Goal: Information Seeking & Learning: Understand process/instructions

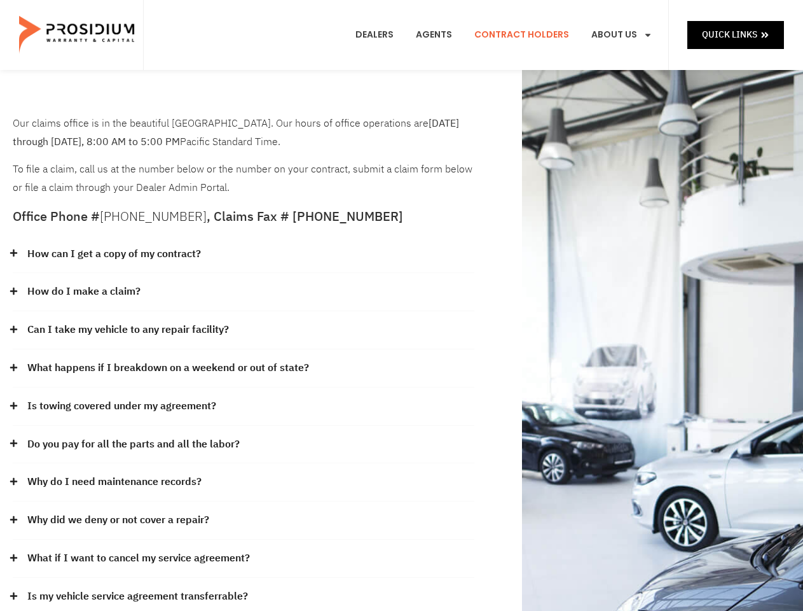
click at [401, 305] on div "How do I make a claim?" at bounding box center [244, 292] width 462 height 38
click at [244, 254] on div "How can I get a copy of my contract?" at bounding box center [244, 254] width 462 height 38
click at [113, 254] on link "How can I get a copy of my contract?" at bounding box center [114, 254] width 174 height 18
click at [244, 292] on div "How do I make a claim?" at bounding box center [244, 292] width 462 height 38
click at [83, 291] on link "How do I make a claim?" at bounding box center [83, 291] width 113 height 18
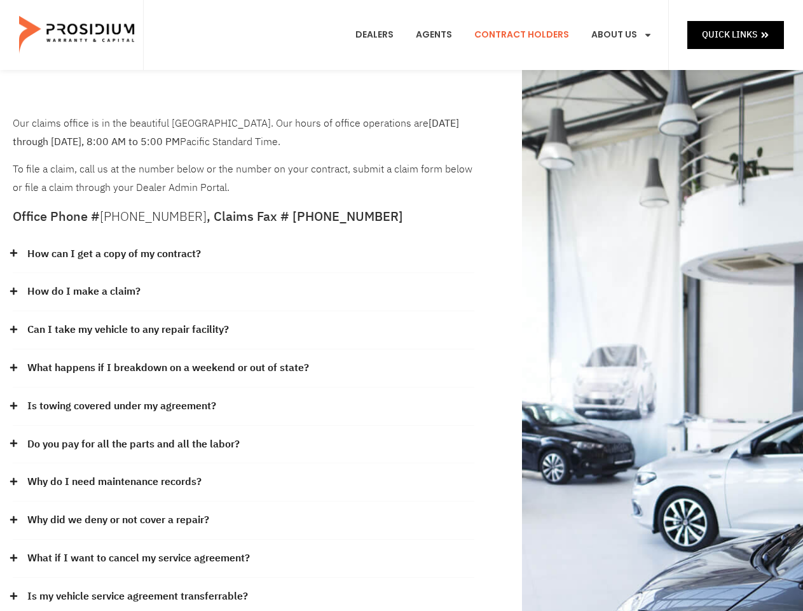
click at [244, 330] on div "Can I take my vehicle to any repair facility?" at bounding box center [244, 330] width 462 height 38
click at [128, 329] on link "Can I take my vehicle to any repair facility?" at bounding box center [128, 330] width 202 height 18
click at [244, 368] on link "What happens if I breakdown on a weekend or out of state?" at bounding box center [168, 368] width 282 height 18
click at [167, 368] on link "What happens if I breakdown on a weekend or out of state?" at bounding box center [168, 368] width 282 height 18
click at [244, 406] on div "Is towing covered under my agreement?" at bounding box center [244, 406] width 462 height 38
